Goal: Task Accomplishment & Management: Manage account settings

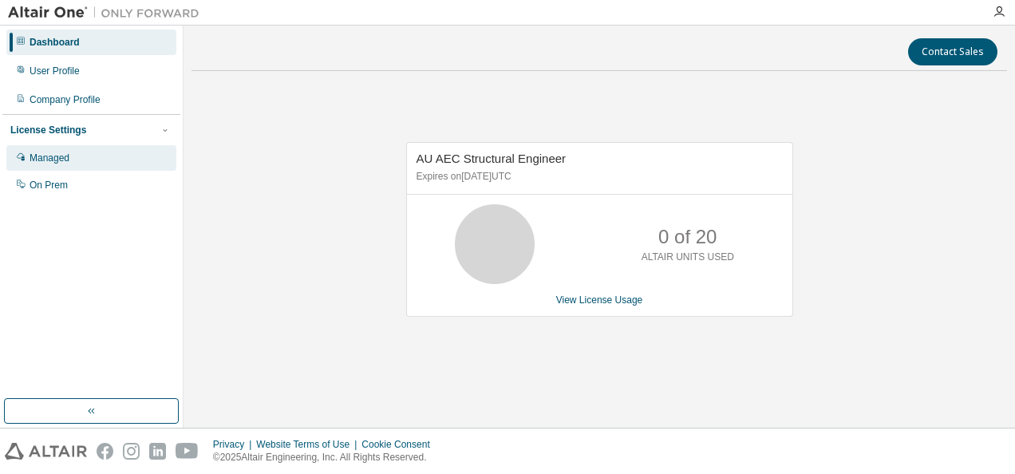
click at [118, 156] on div "Managed" at bounding box center [91, 158] width 170 height 26
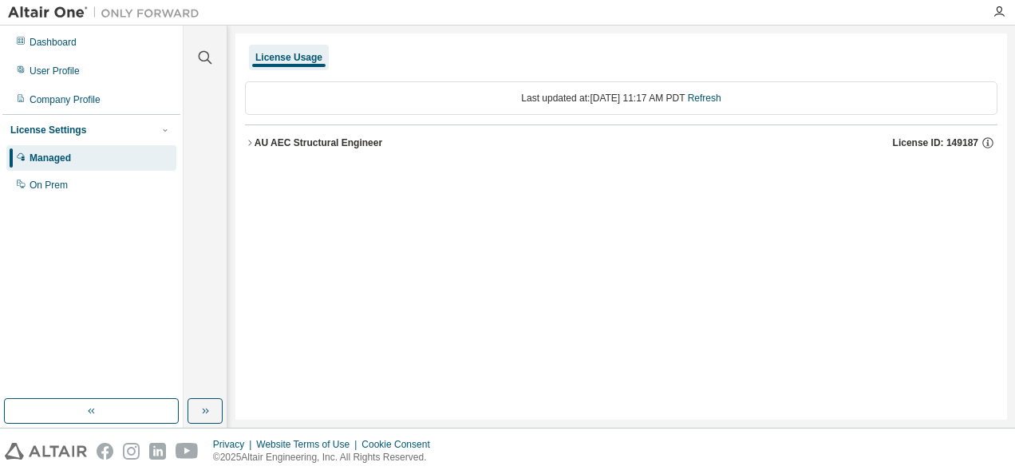
click at [247, 138] on icon "button" at bounding box center [250, 143] width 10 height 10
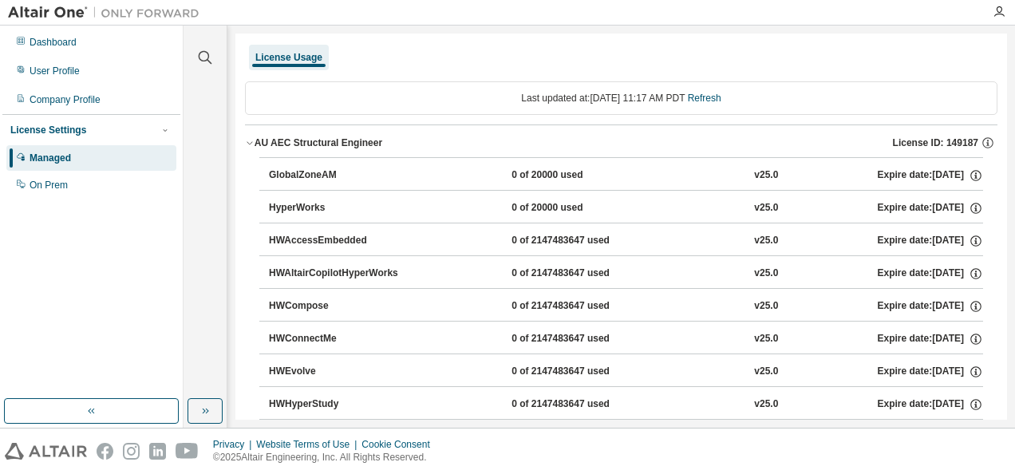
click at [247, 138] on icon "button" at bounding box center [250, 143] width 10 height 10
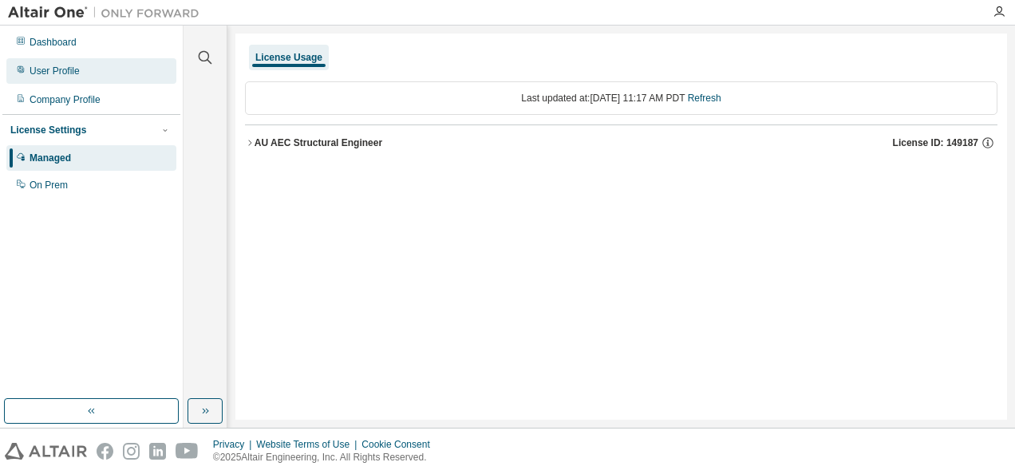
click at [57, 72] on div "User Profile" at bounding box center [55, 71] width 50 height 13
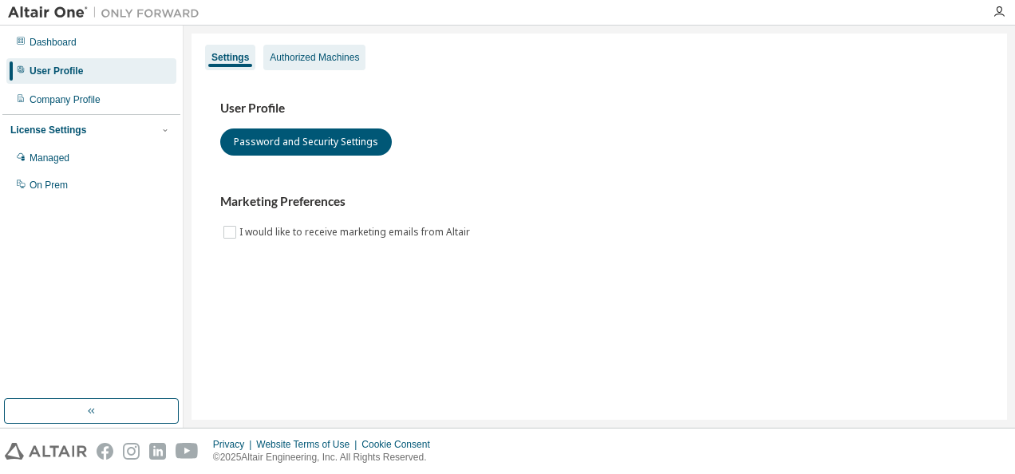
click at [329, 54] on div "Authorized Machines" at bounding box center [314, 57] width 89 height 13
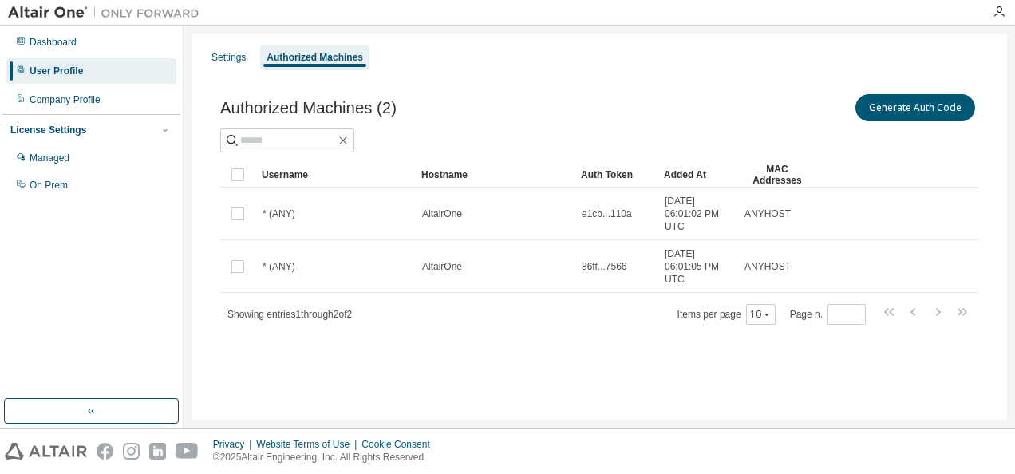
click at [991, 15] on div at bounding box center [999, 12] width 32 height 13
click at [903, 110] on button "Generate Auth Code" at bounding box center [915, 107] width 120 height 27
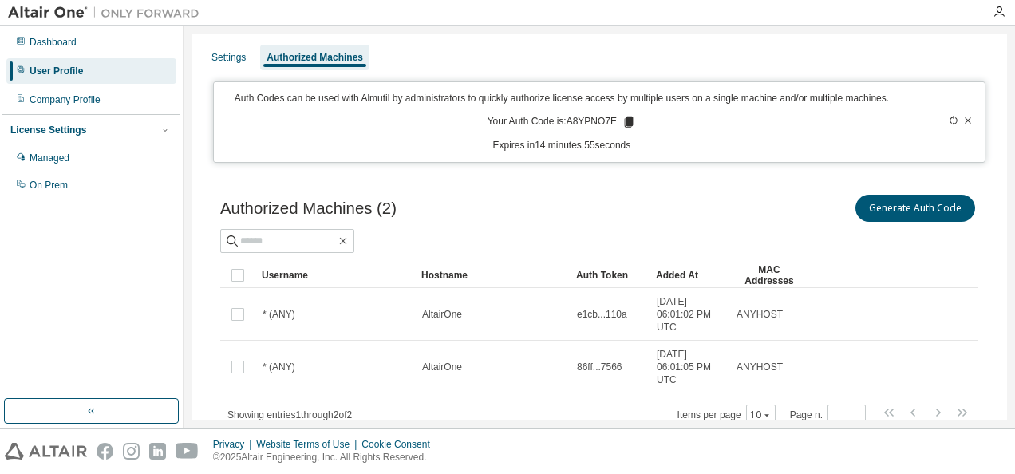
click at [625, 120] on icon at bounding box center [629, 122] width 9 height 11
drag, startPoint x: 227, startPoint y: 53, endPoint x: 288, endPoint y: 62, distance: 61.3
click at [288, 62] on div "Settings Authorized Machines" at bounding box center [599, 57] width 796 height 29
click at [288, 62] on div "Authorized Machines" at bounding box center [315, 57] width 97 height 13
click at [53, 145] on div "Managed" at bounding box center [91, 158] width 170 height 26
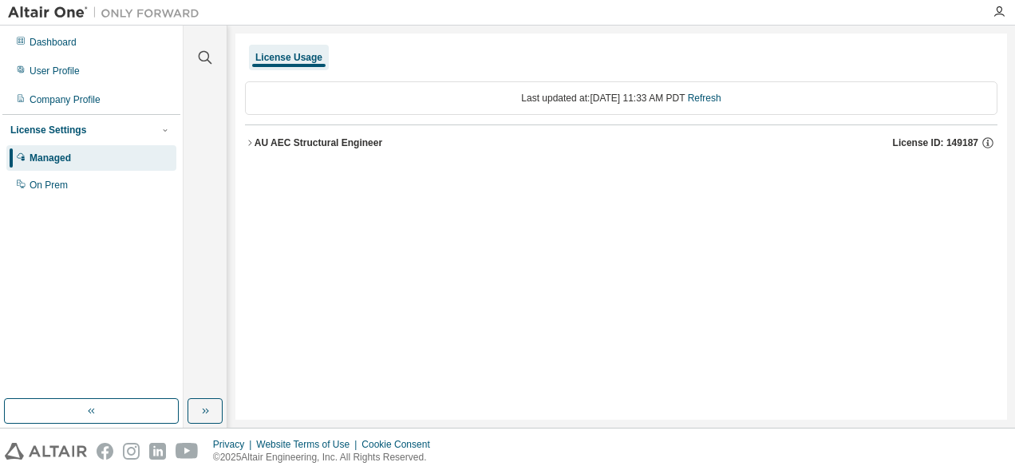
click at [252, 144] on icon "button" at bounding box center [250, 143] width 10 height 10
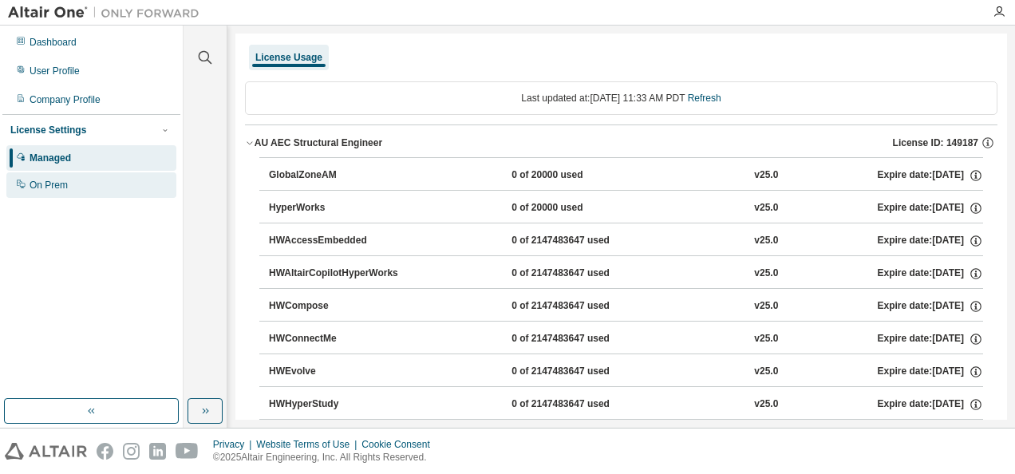
click at [40, 187] on div "On Prem" at bounding box center [49, 185] width 38 height 13
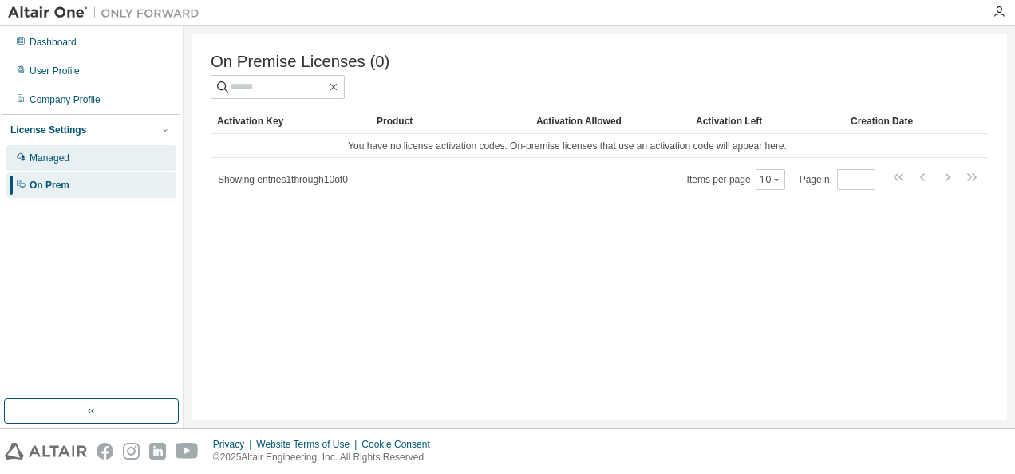
click at [40, 158] on div "Managed" at bounding box center [50, 158] width 40 height 13
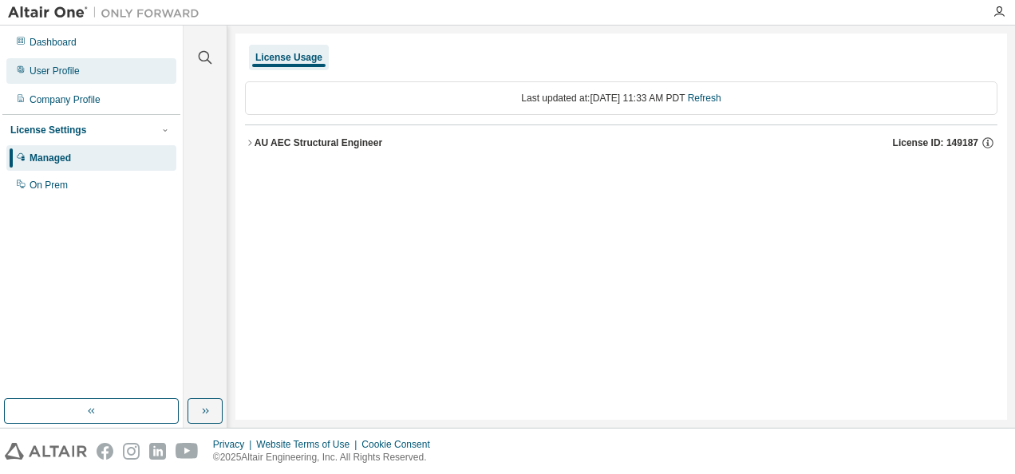
click at [67, 77] on div "User Profile" at bounding box center [55, 71] width 50 height 13
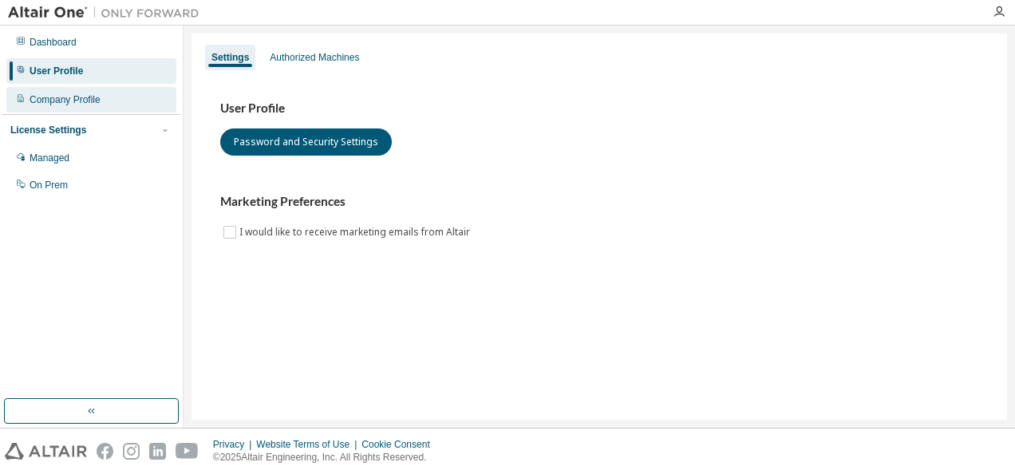
click at [65, 91] on div "Company Profile" at bounding box center [91, 100] width 170 height 26
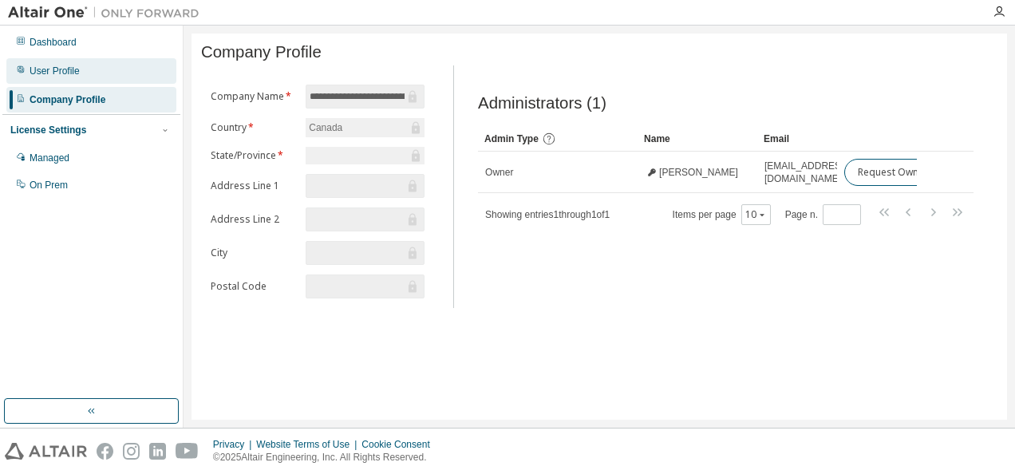
click at [56, 80] on div "User Profile" at bounding box center [91, 71] width 170 height 26
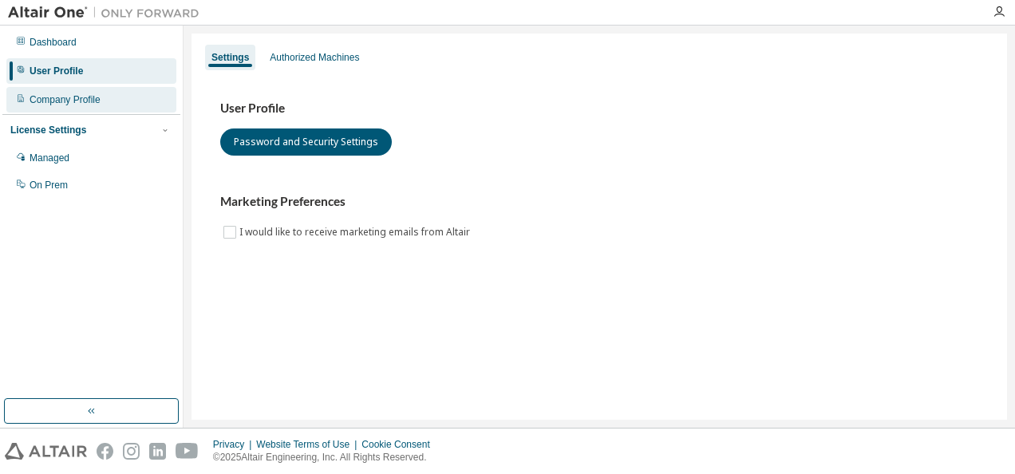
click at [54, 98] on div "Company Profile" at bounding box center [65, 99] width 71 height 13
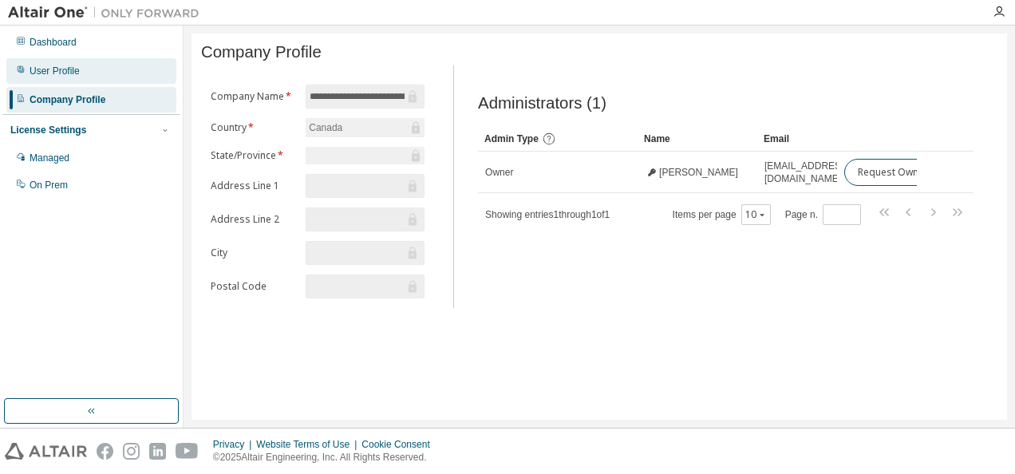
click at [44, 65] on div "User Profile" at bounding box center [55, 71] width 50 height 13
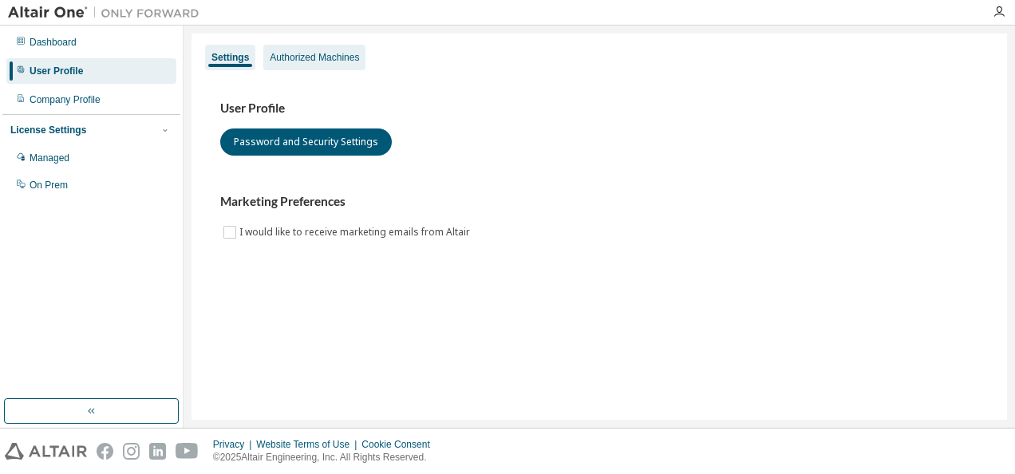
click at [305, 61] on div "Authorized Machines" at bounding box center [314, 57] width 89 height 13
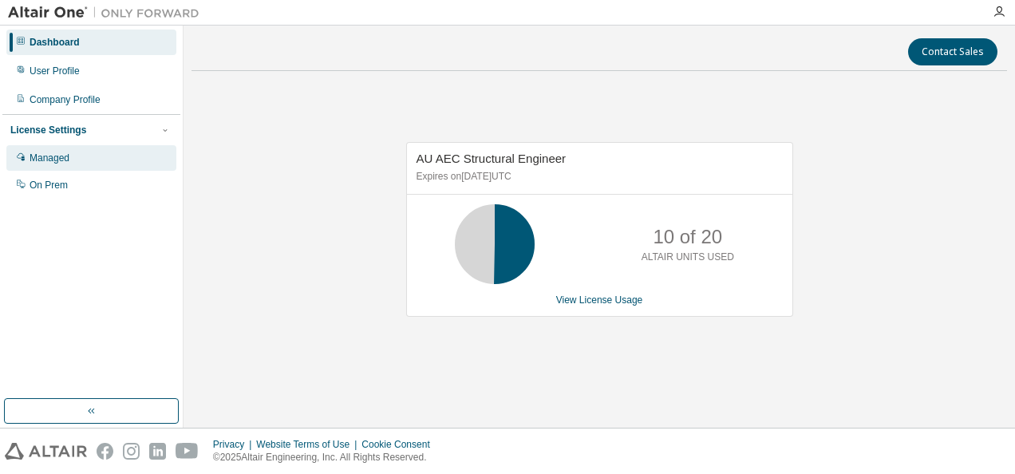
click at [61, 156] on div "Managed" at bounding box center [50, 158] width 40 height 13
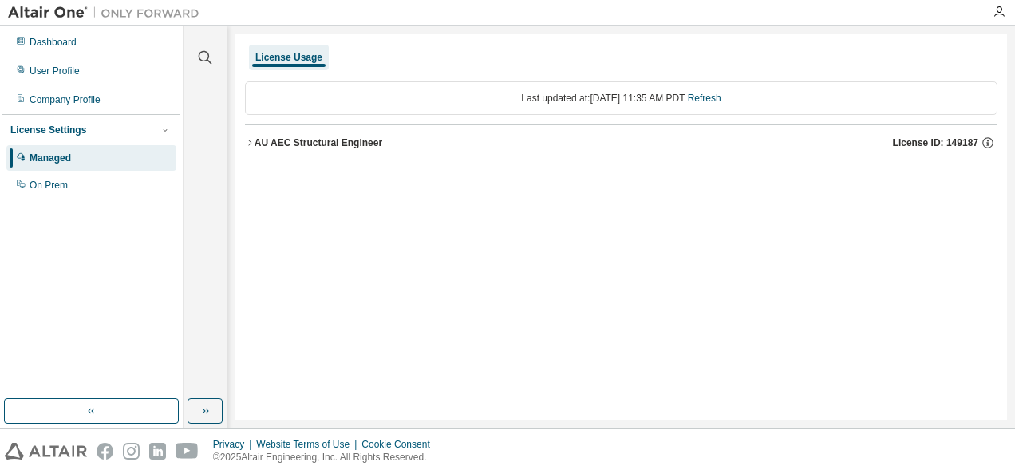
click at [252, 139] on icon "button" at bounding box center [250, 143] width 10 height 10
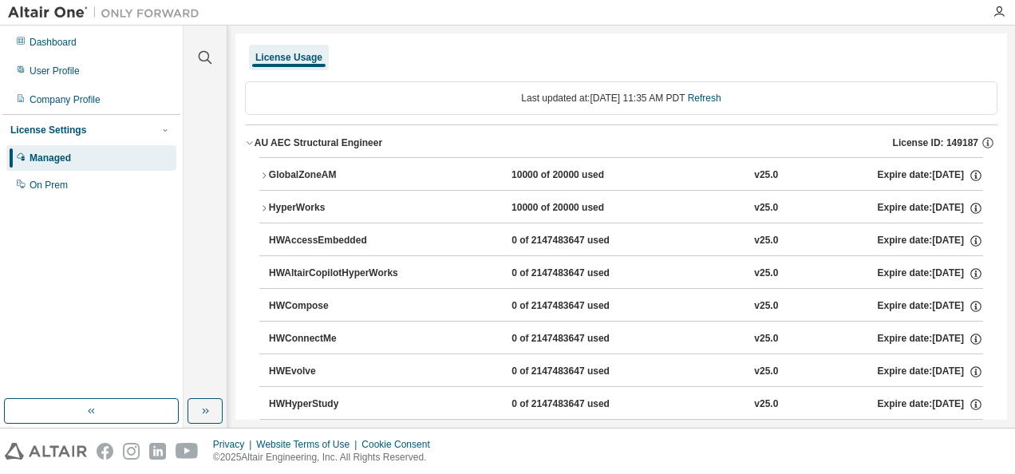
click at [252, 139] on icon "button" at bounding box center [250, 143] width 10 height 10
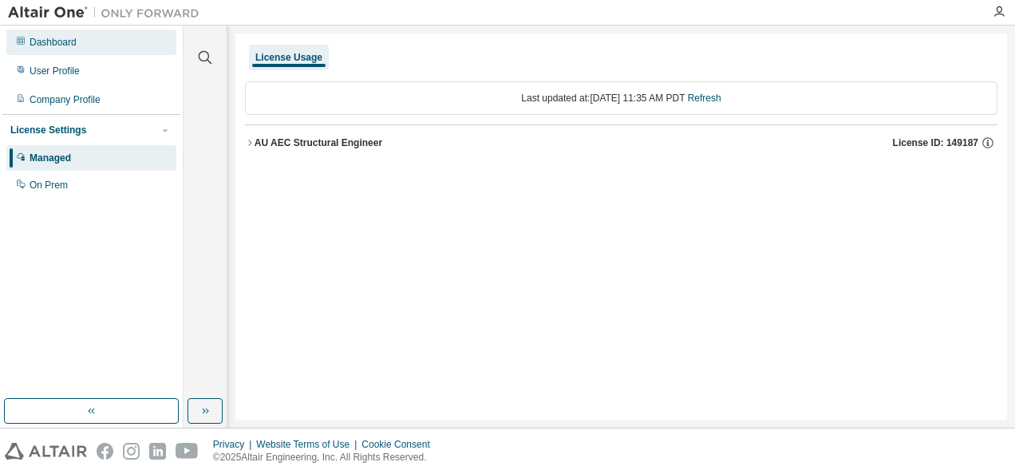
click at [47, 30] on div "Dashboard" at bounding box center [91, 43] width 170 height 26
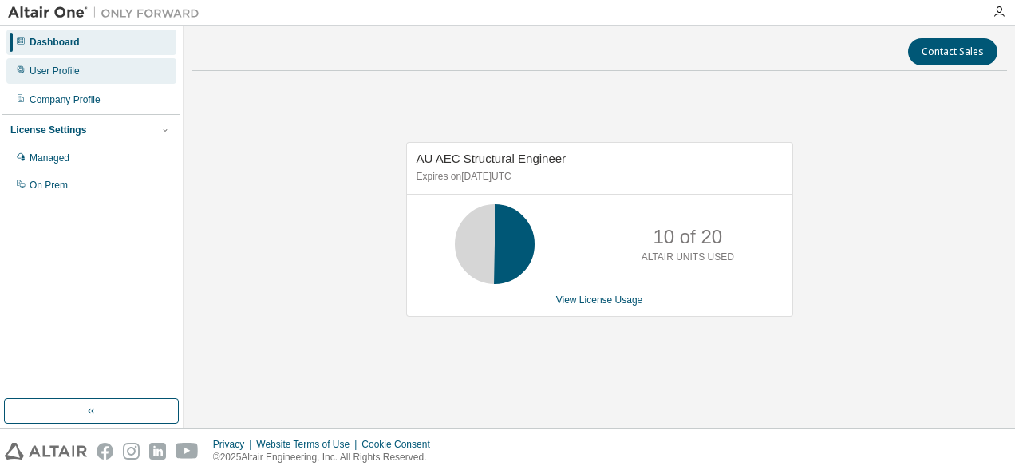
click at [57, 72] on div "User Profile" at bounding box center [55, 71] width 50 height 13
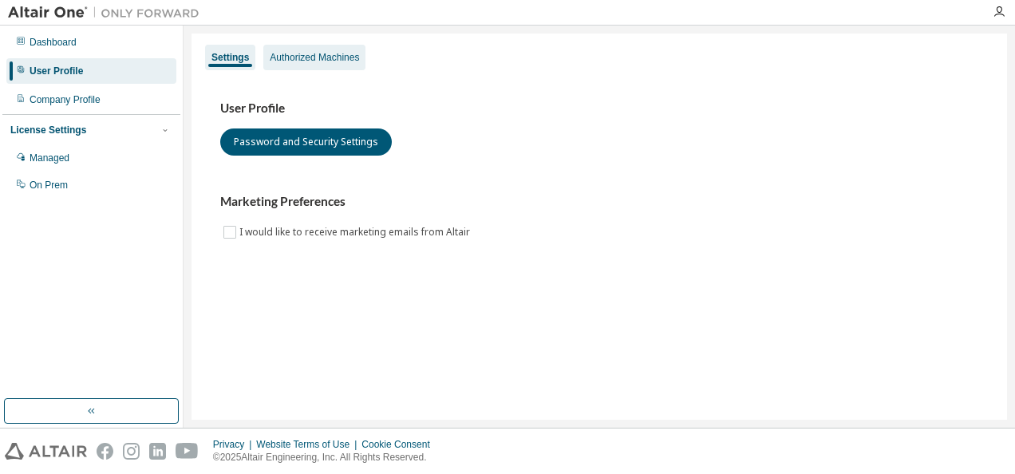
click at [283, 62] on div "Authorized Machines" at bounding box center [314, 57] width 89 height 13
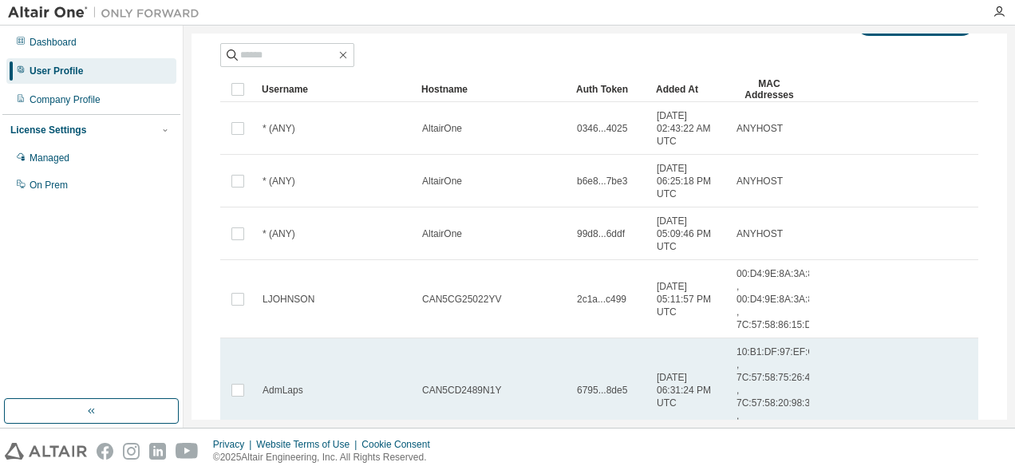
scroll to position [95, 0]
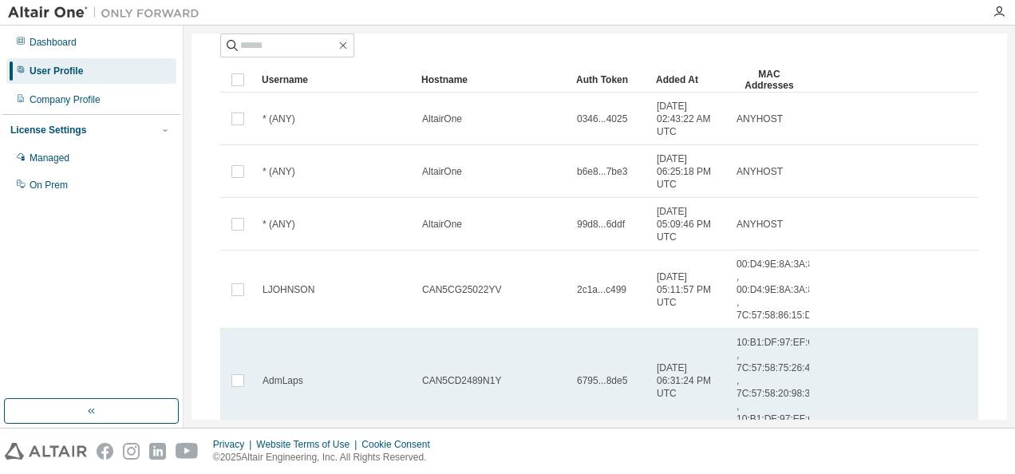
click at [281, 413] on td "AdmLaps" at bounding box center [335, 381] width 160 height 104
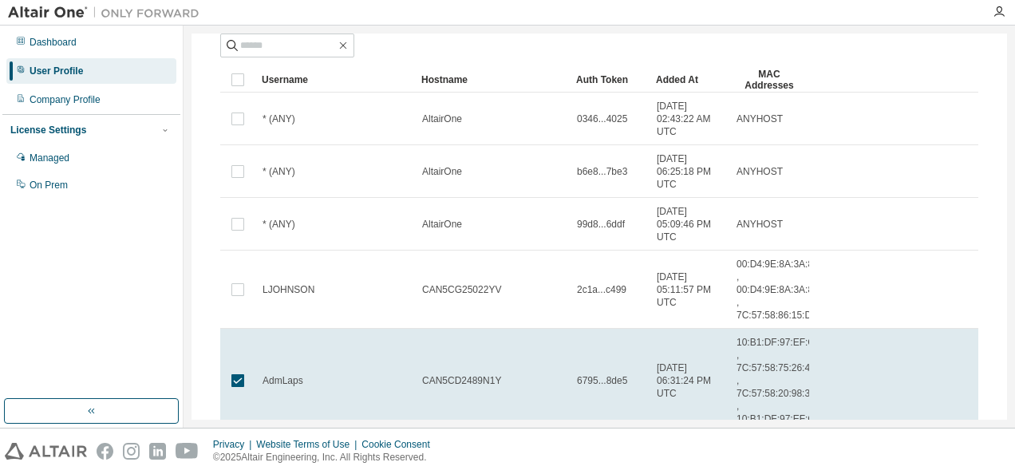
drag, startPoint x: 511, startPoint y: 273, endPoint x: 843, endPoint y: 57, distance: 396.2
click at [843, 57] on div "Authorized Machines (5) Generate Auth Code Delete Auth Token Clear Load Save Sa…" at bounding box center [599, 230] width 758 height 469
click at [42, 332] on div "Dashboard User Profile Company Profile License Settings Managed On Prem" at bounding box center [91, 212] width 178 height 369
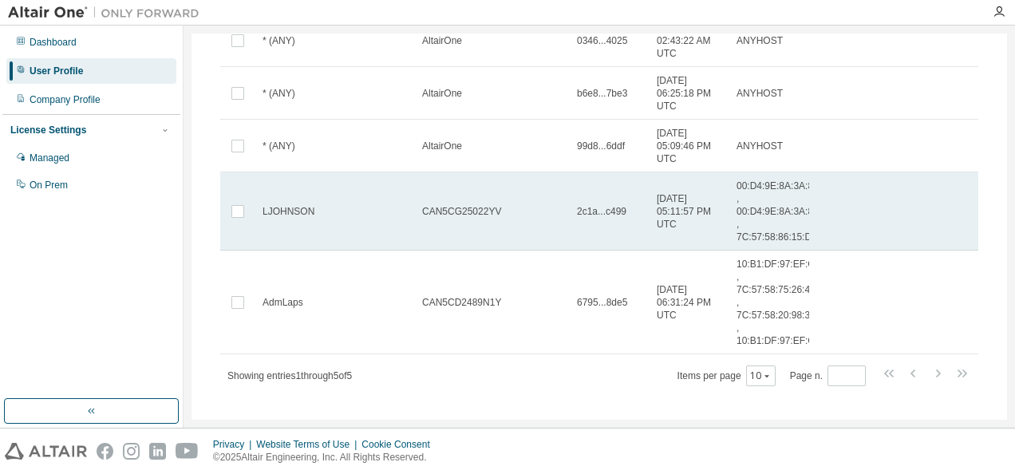
scroll to position [176, 0]
